Goal: Task Accomplishment & Management: Manage account settings

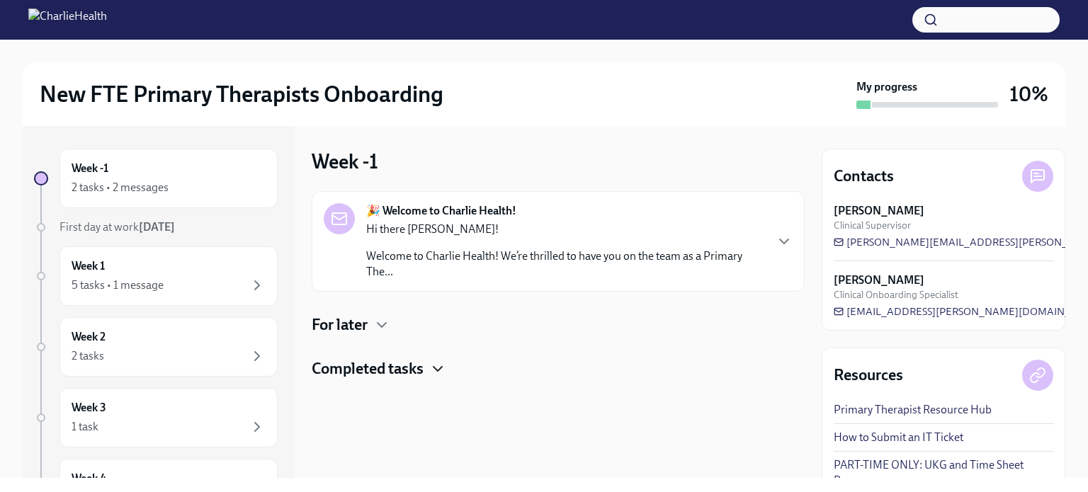
click at [439, 365] on icon "button" at bounding box center [437, 369] width 17 height 17
click at [381, 325] on icon "button" at bounding box center [382, 325] width 9 height 4
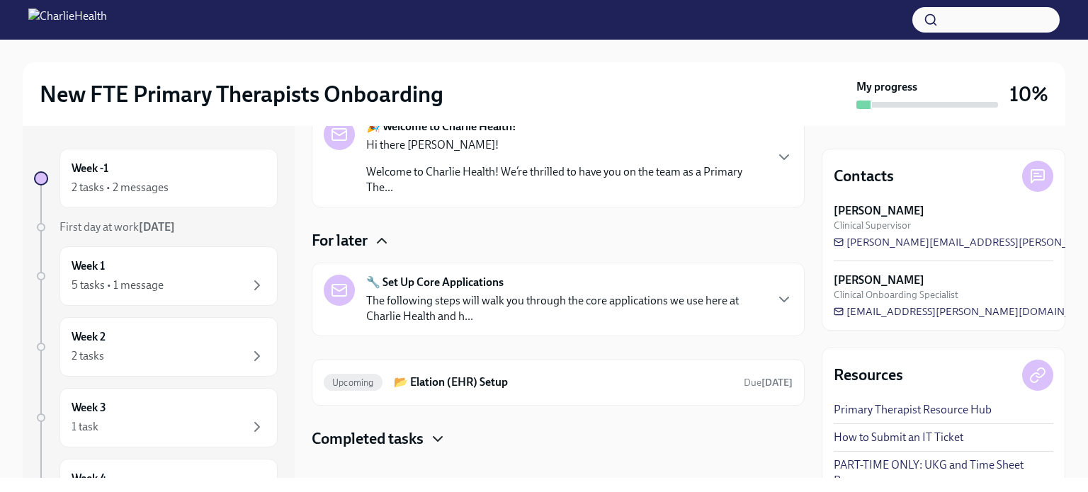
scroll to position [83, 0]
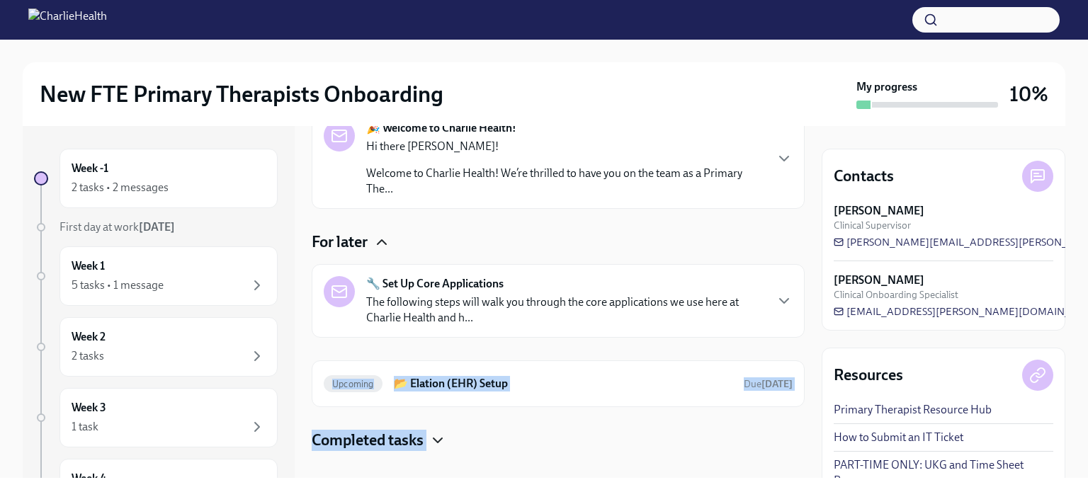
drag, startPoint x: 809, startPoint y: 274, endPoint x: 830, endPoint y: 165, distance: 111.0
click at [830, 165] on div "Week -1 2 tasks • 2 messages First day at work [DATE] Week 1 5 tasks • 1 messag…" at bounding box center [544, 302] width 1043 height 352
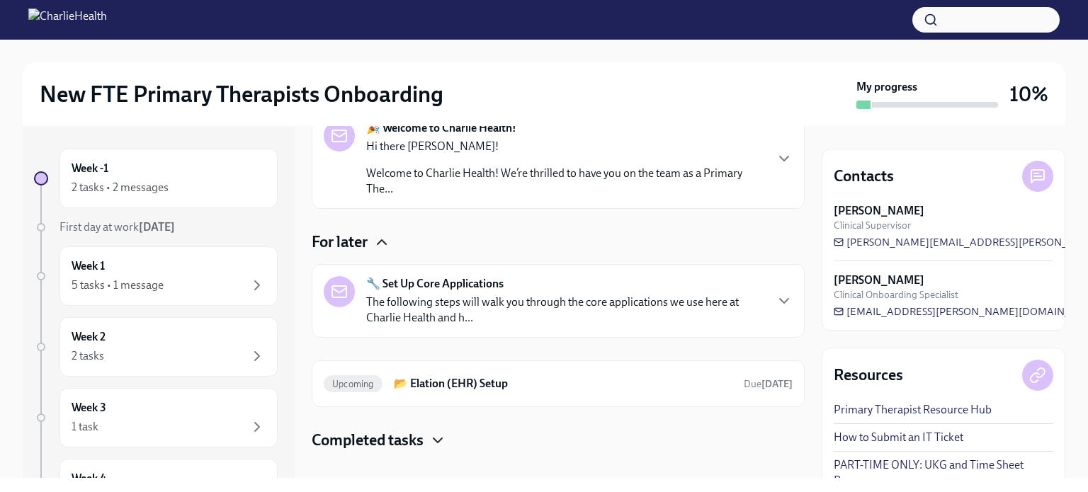
click at [808, 215] on div "Week -1 2 tasks • 2 messages First day at work [DATE] Week 1 5 tasks • 1 messag…" at bounding box center [544, 302] width 1043 height 352
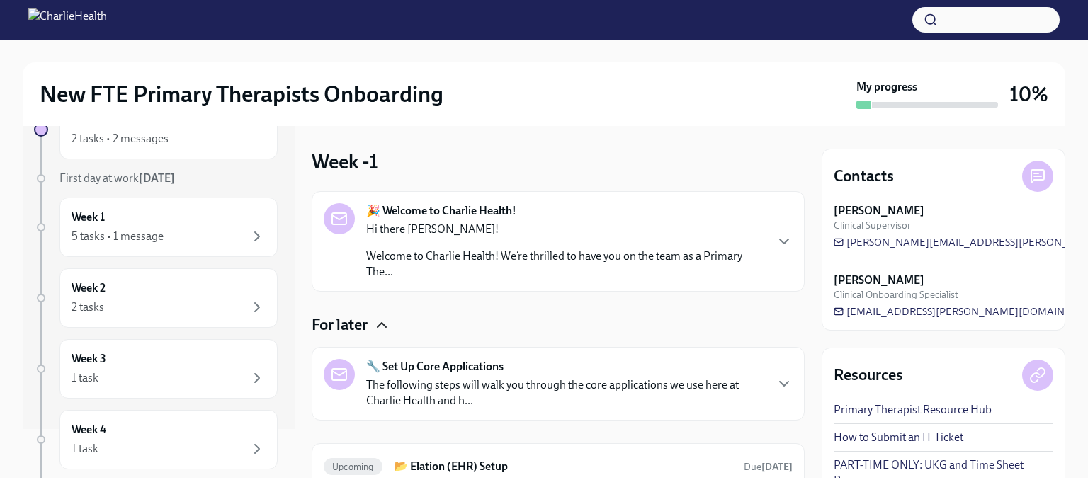
scroll to position [56, 0]
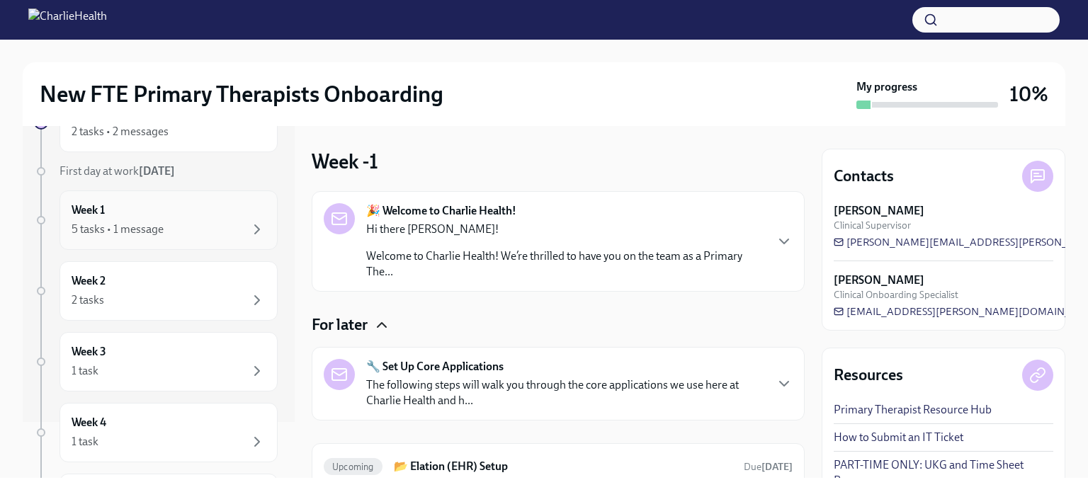
click at [207, 227] on div "5 tasks • 1 message" at bounding box center [169, 229] width 194 height 17
